Goal: Task Accomplishment & Management: Manage account settings

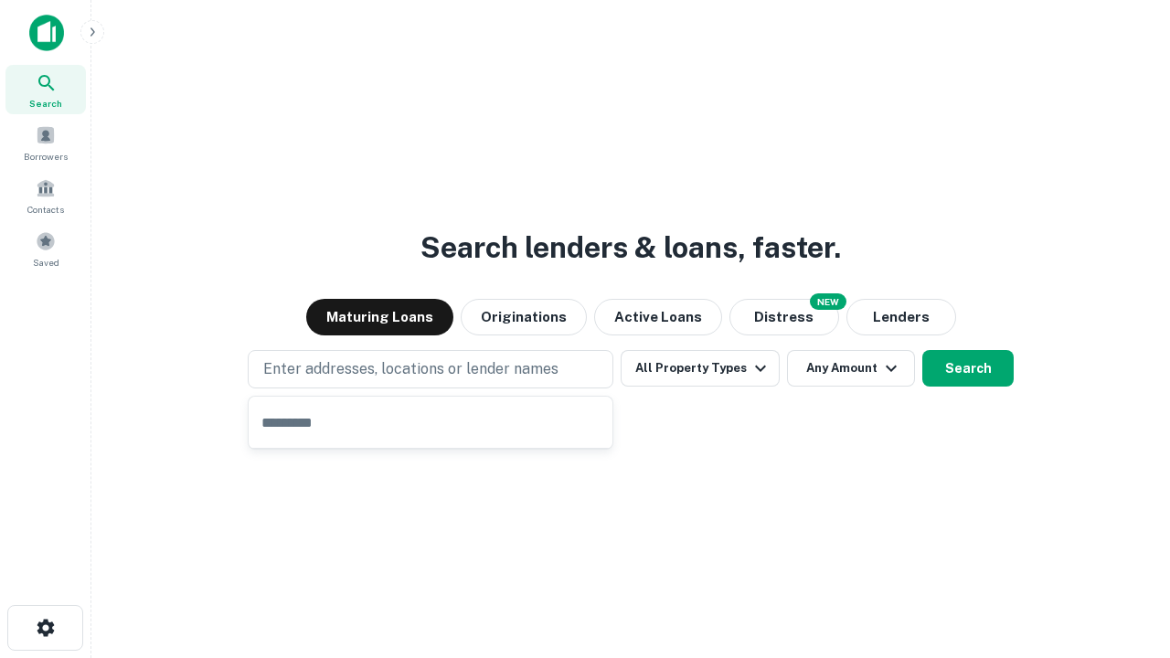
type input "**********"
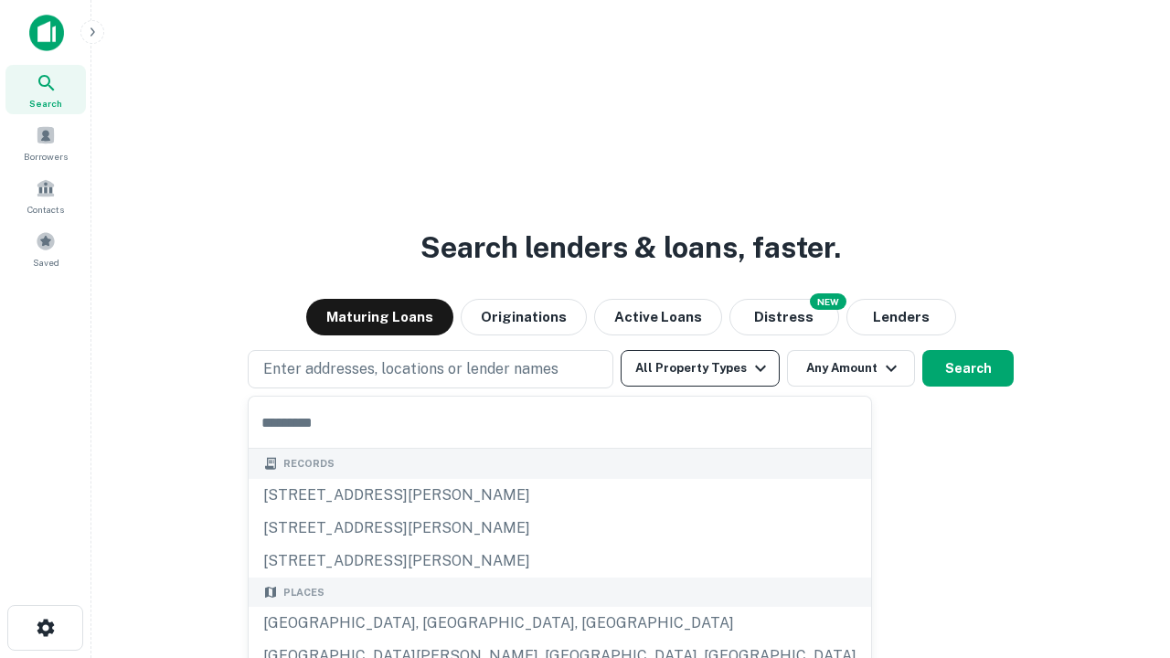
click at [700, 368] on button "All Property Types" at bounding box center [700, 368] width 159 height 37
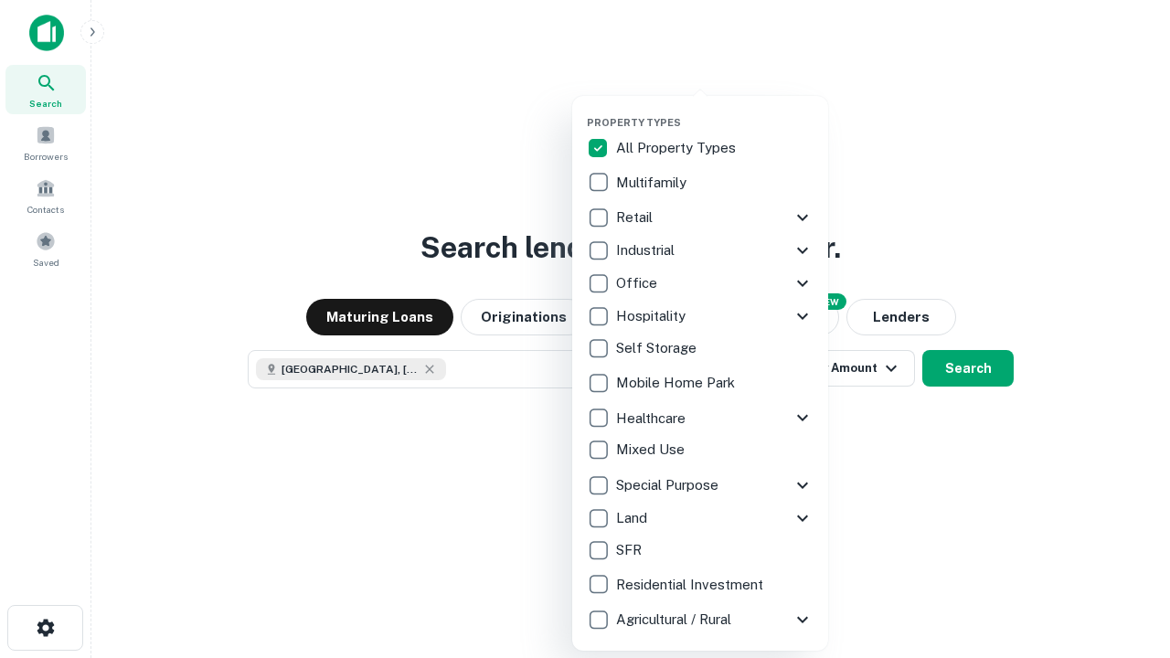
click at [715, 111] on button "button" at bounding box center [715, 111] width 256 height 1
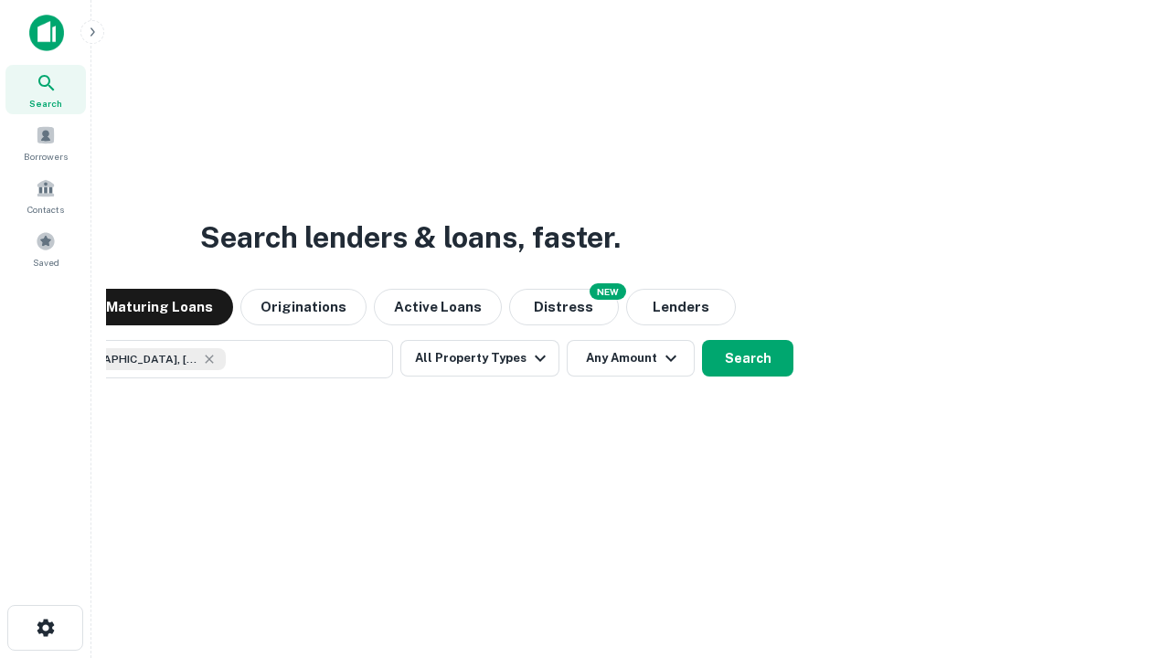
scroll to position [29, 0]
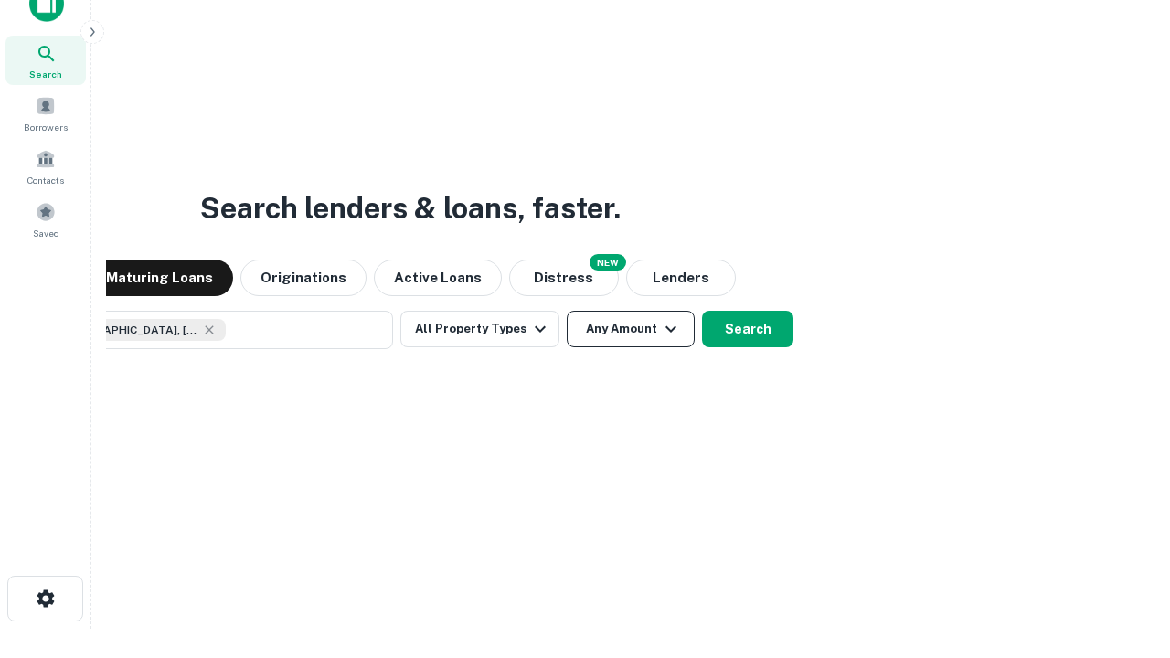
click at [567, 311] on button "Any Amount" at bounding box center [631, 329] width 128 height 37
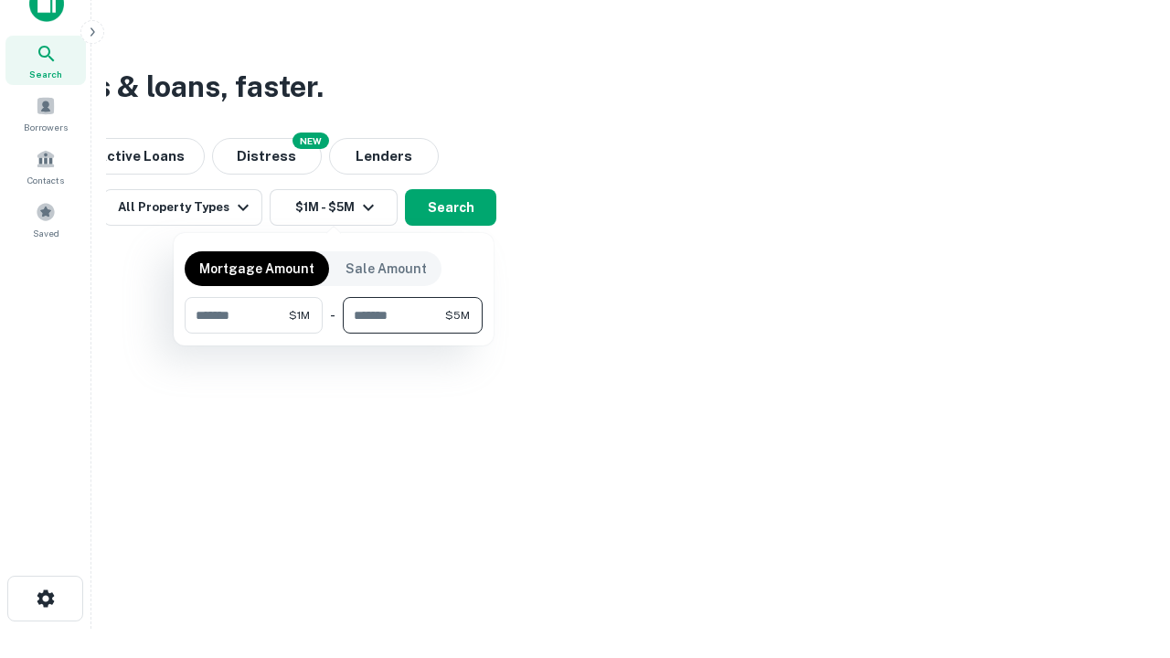
type input "*******"
click at [334, 334] on button "button" at bounding box center [334, 334] width 298 height 1
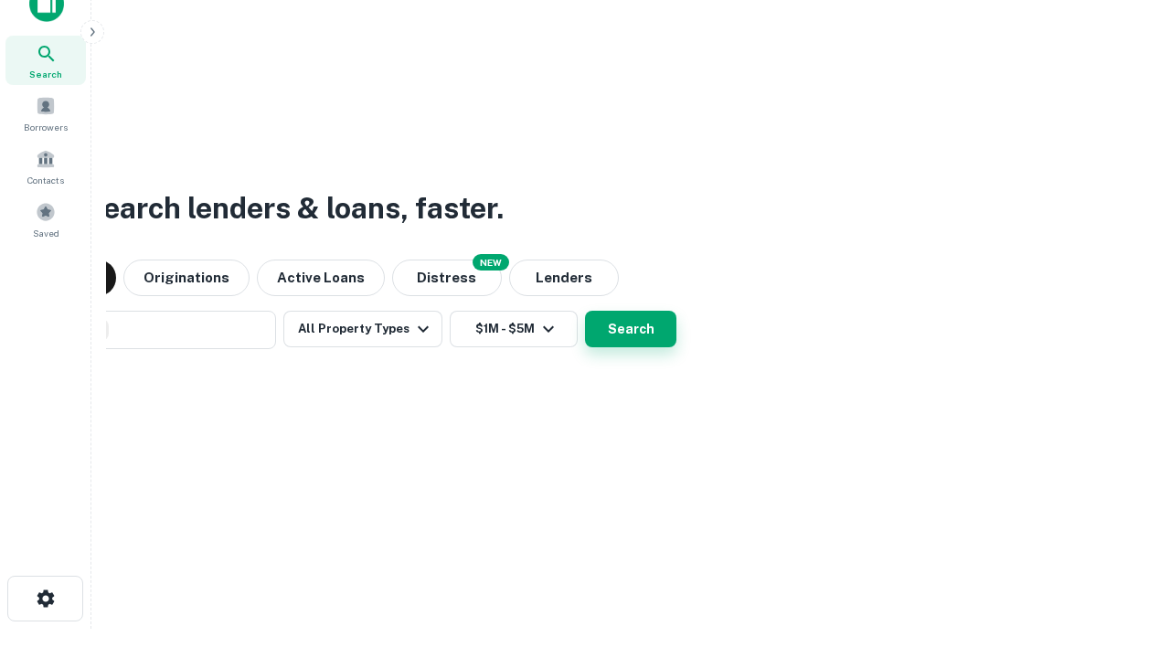
click at [585, 311] on button "Search" at bounding box center [630, 329] width 91 height 37
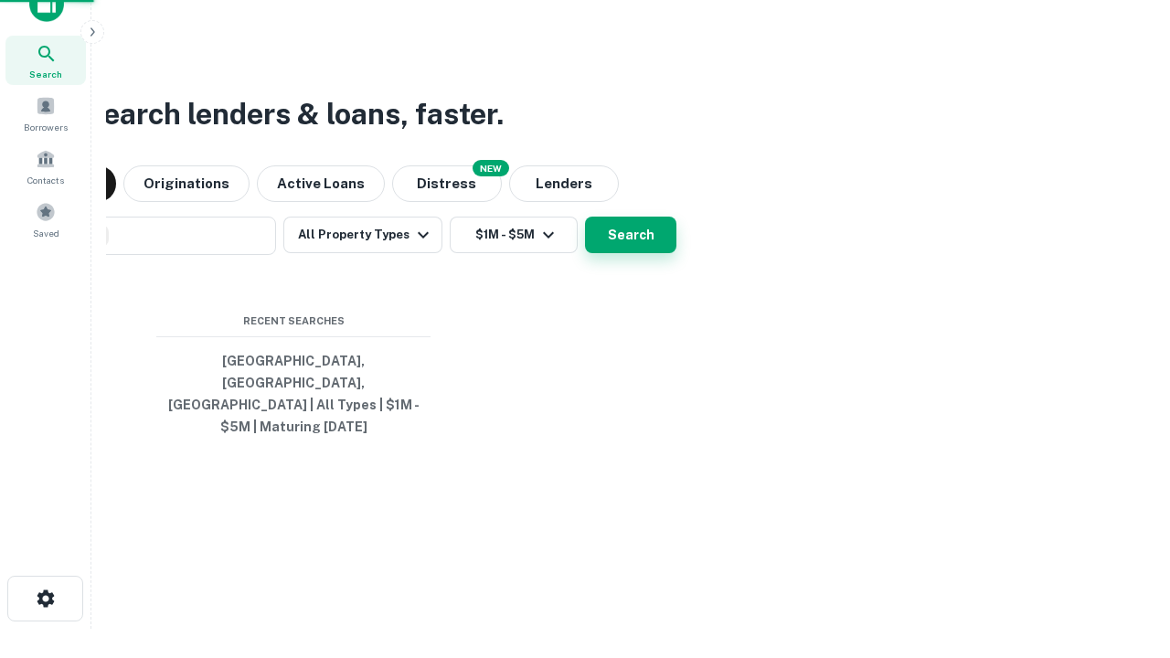
scroll to position [59, 517]
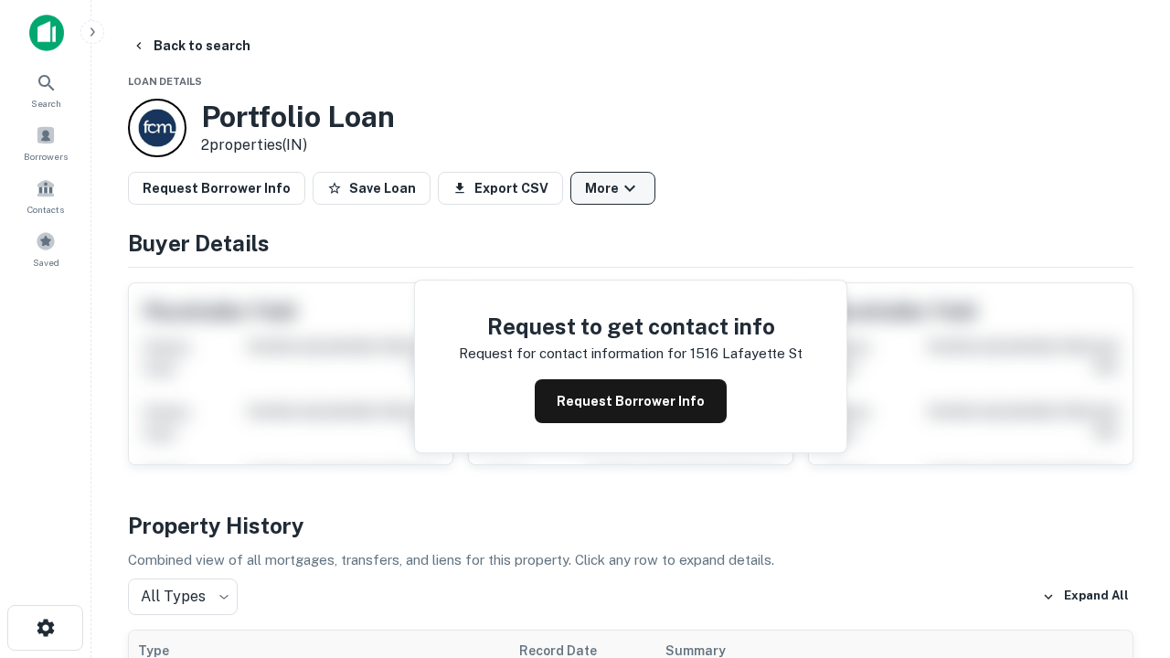
click at [612, 188] on button "More" at bounding box center [612, 188] width 85 height 33
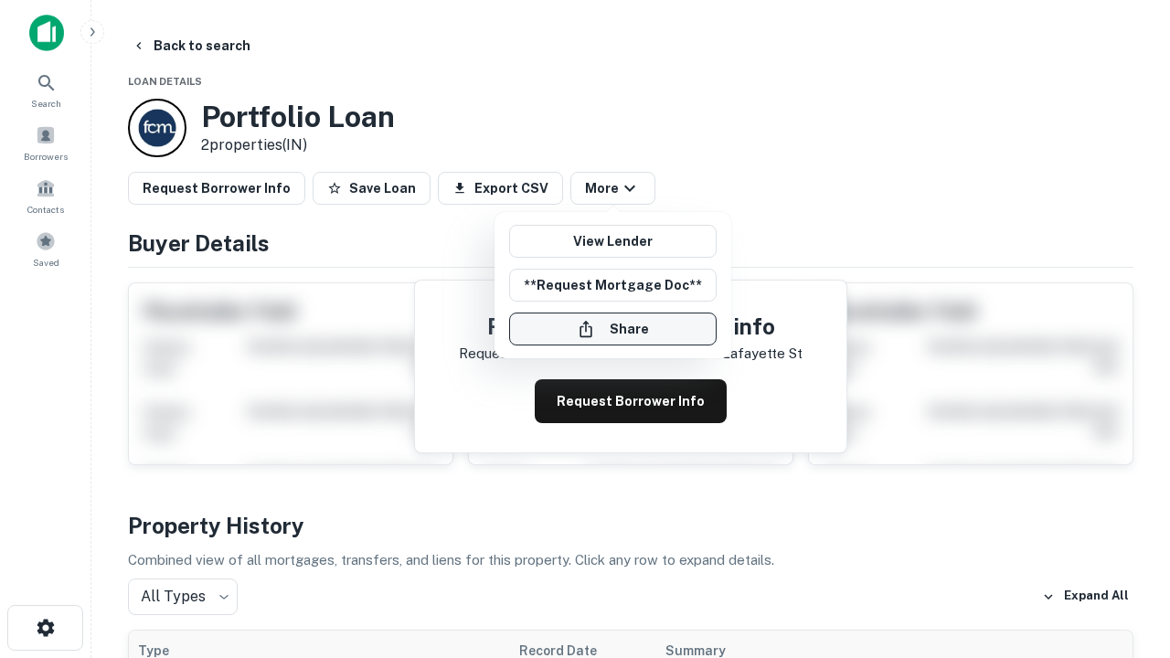
click at [612, 329] on button "Share" at bounding box center [613, 329] width 208 height 33
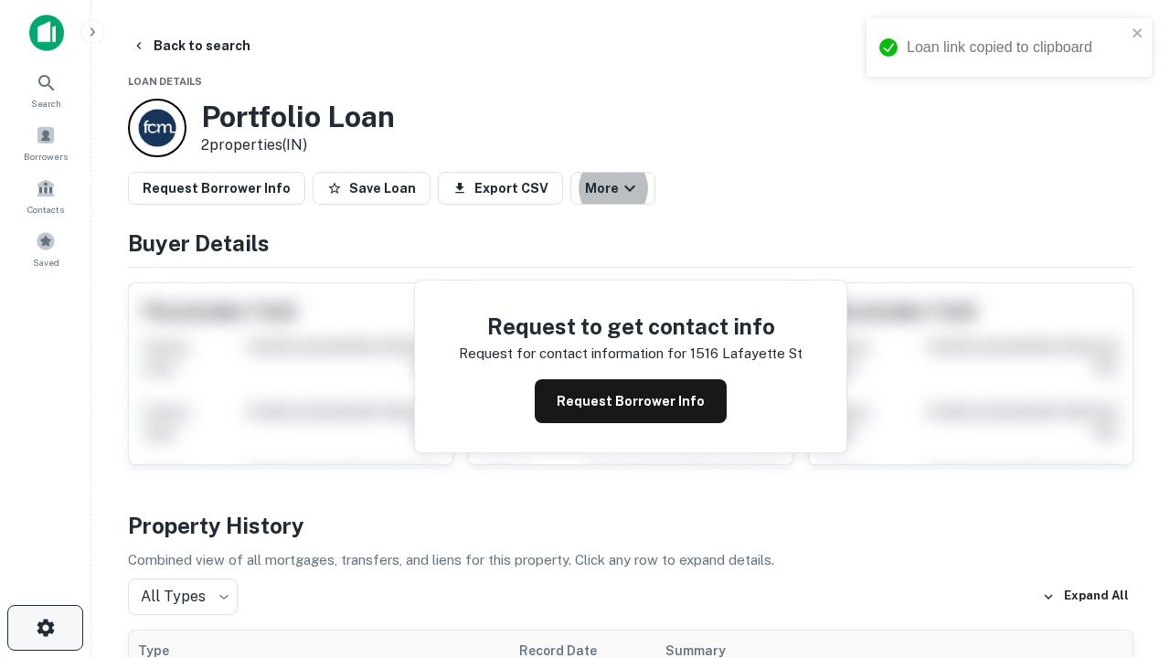
click at [45, 628] on icon "button" at bounding box center [46, 628] width 22 height 22
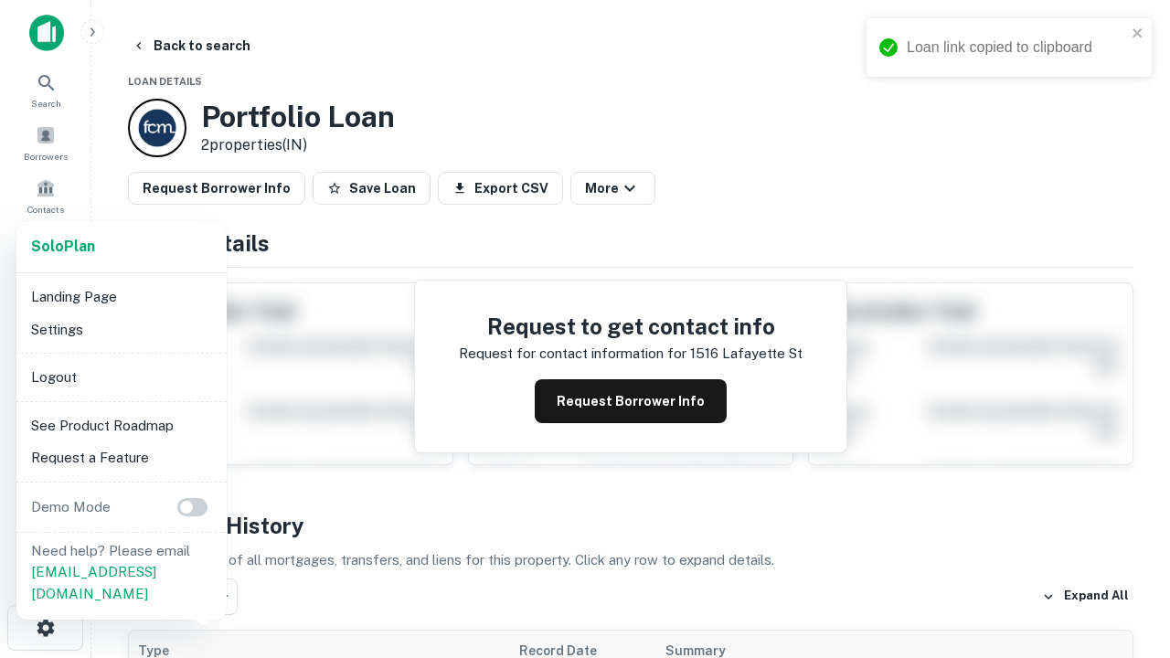
click at [121, 377] on li "Logout" at bounding box center [122, 377] width 196 height 33
